Goal: Information Seeking & Learning: Learn about a topic

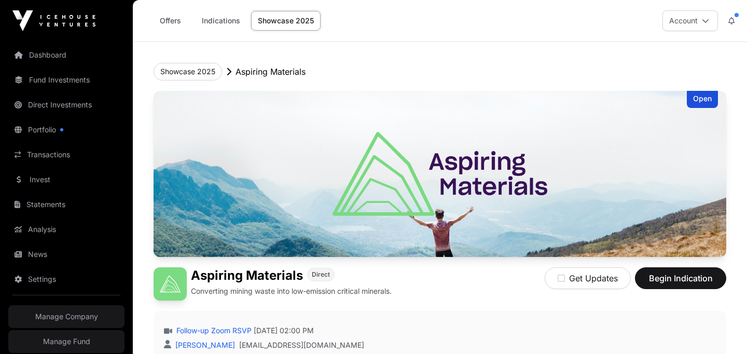
click at [278, 18] on link "Showcase 2025" at bounding box center [286, 21] width 70 height 20
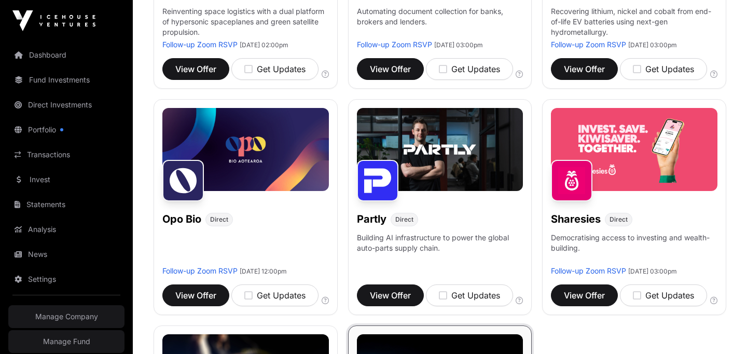
scroll to position [516, 0]
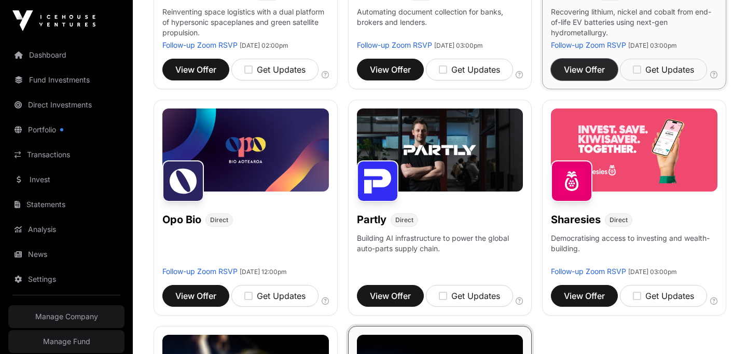
click at [607, 80] on button "View Offer" at bounding box center [584, 70] width 67 height 22
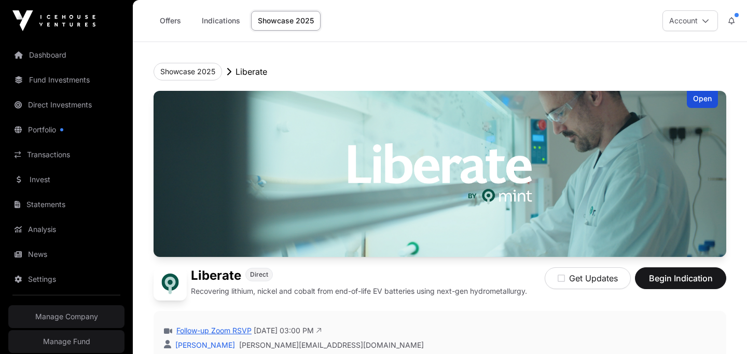
click at [225, 329] on link "Follow-up Zoom RSVP" at bounding box center [212, 330] width 77 height 10
click at [190, 71] on button "Showcase 2025" at bounding box center [188, 72] width 68 height 18
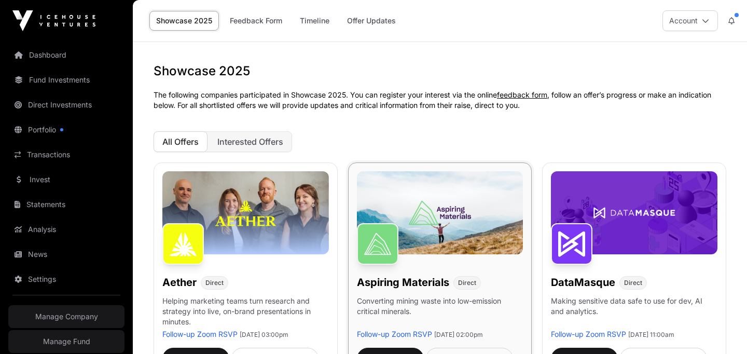
click at [415, 280] on h1 "Aspiring Materials" at bounding box center [403, 282] width 92 height 15
click at [415, 281] on h1 "Aspiring Materials" at bounding box center [403, 282] width 92 height 15
click at [380, 287] on h1 "Aspiring Materials" at bounding box center [403, 282] width 92 height 15
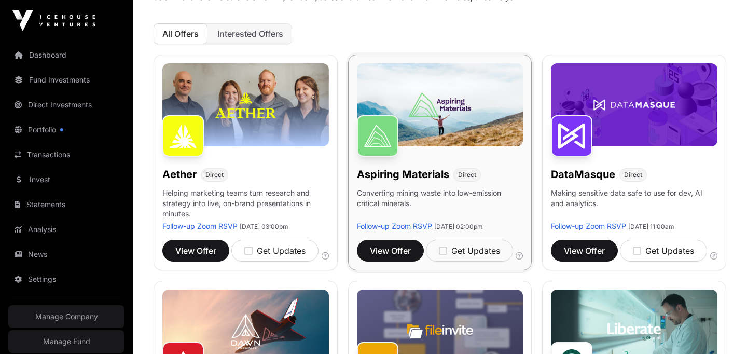
scroll to position [124, 0]
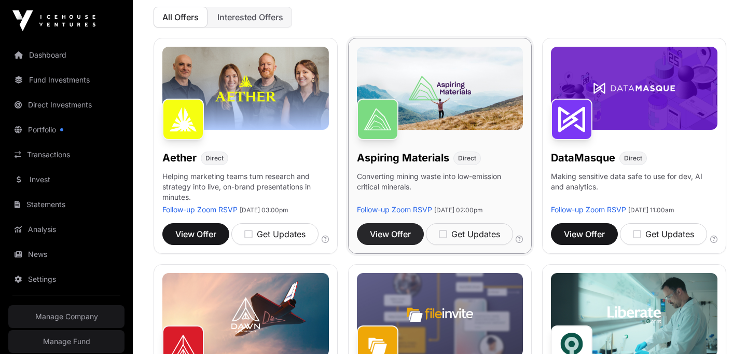
click at [394, 240] on span "View Offer" at bounding box center [390, 234] width 41 height 12
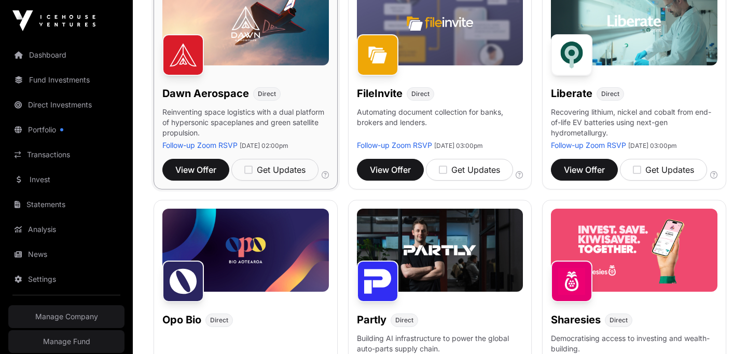
scroll to position [428, 0]
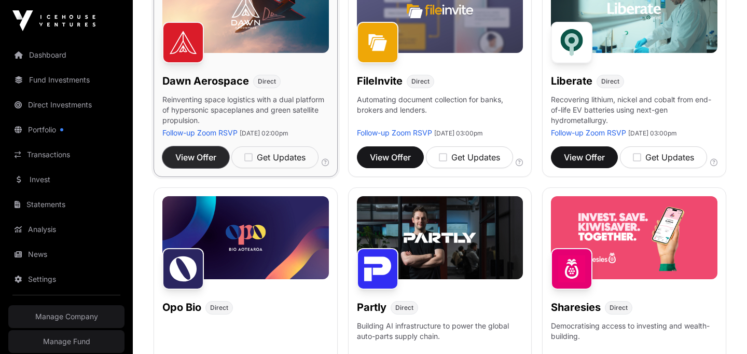
click at [199, 163] on span "View Offer" at bounding box center [195, 157] width 41 height 12
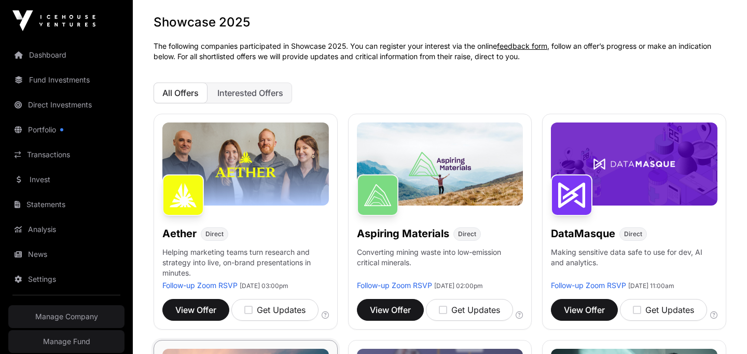
scroll to position [58, 0]
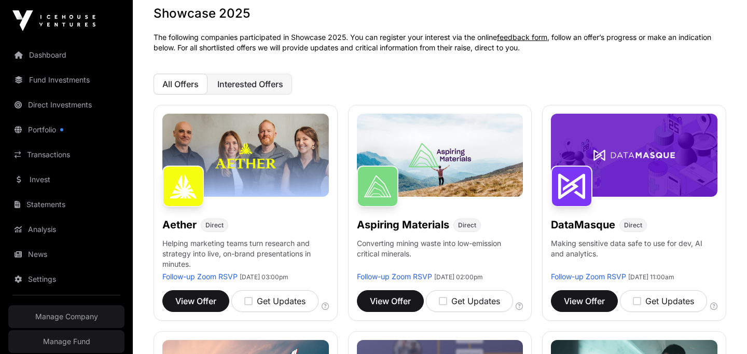
click at [249, 74] on button "Interested Offers" at bounding box center [251, 84] width 84 height 21
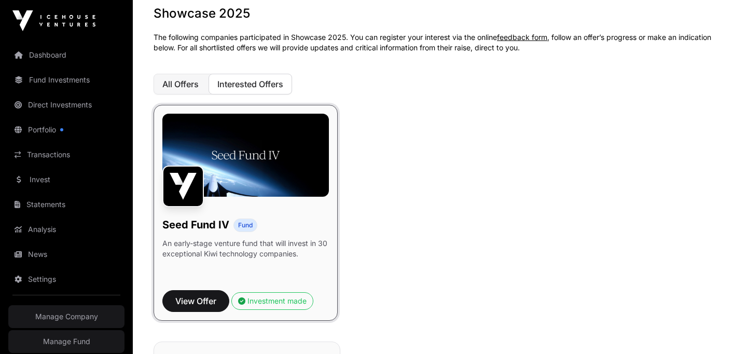
click at [194, 84] on span "All Offers" at bounding box center [180, 84] width 36 height 10
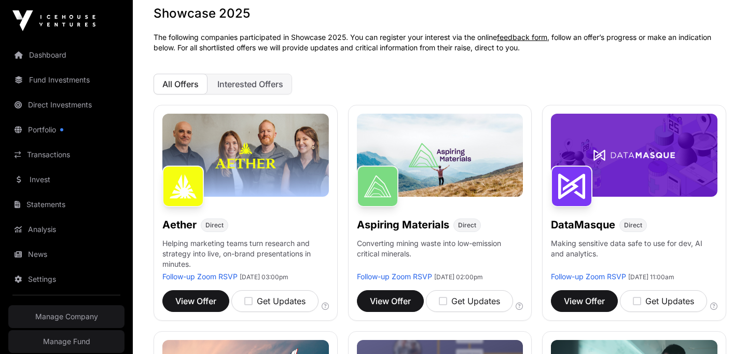
scroll to position [0, 0]
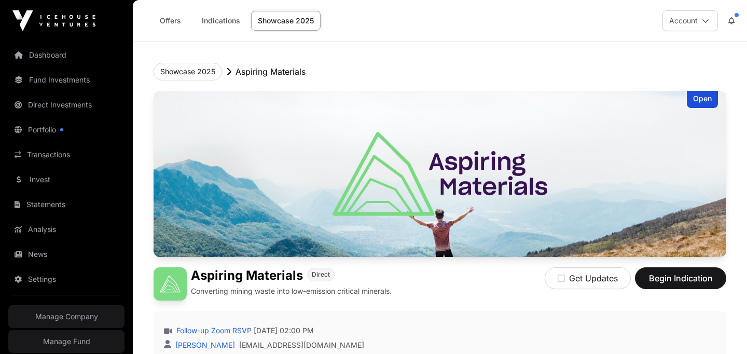
scroll to position [123, 0]
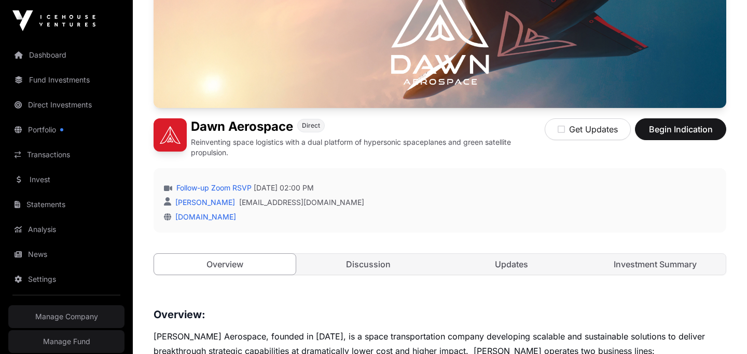
scroll to position [149, 0]
